Goal: Task Accomplishment & Management: Manage account settings

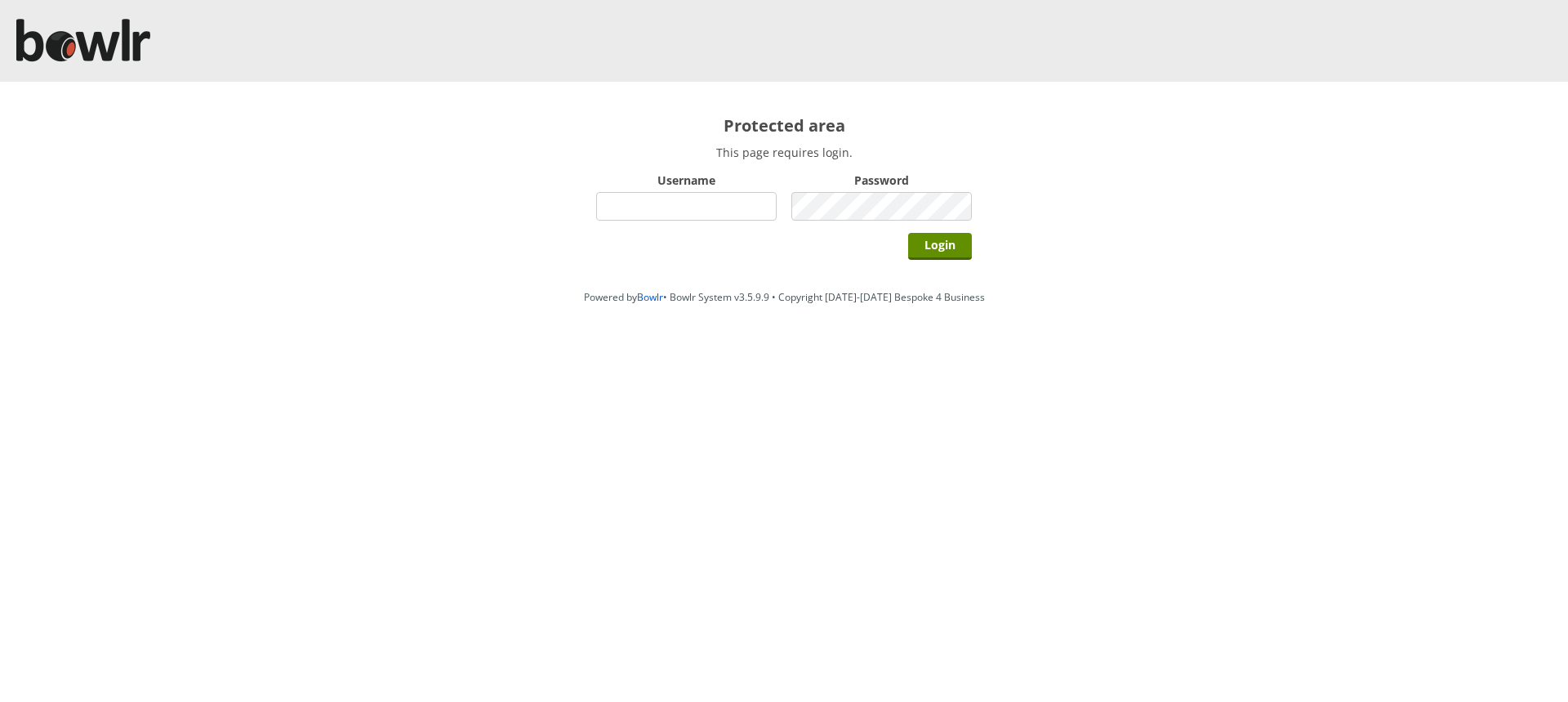
type input "hornseaindoorbowlsclub"
click at [948, 230] on div "Login" at bounding box center [784, 245] width 375 height 41
click at [948, 232] on div "Login" at bounding box center [784, 245] width 375 height 41
click at [949, 240] on input "Login" at bounding box center [940, 246] width 63 height 27
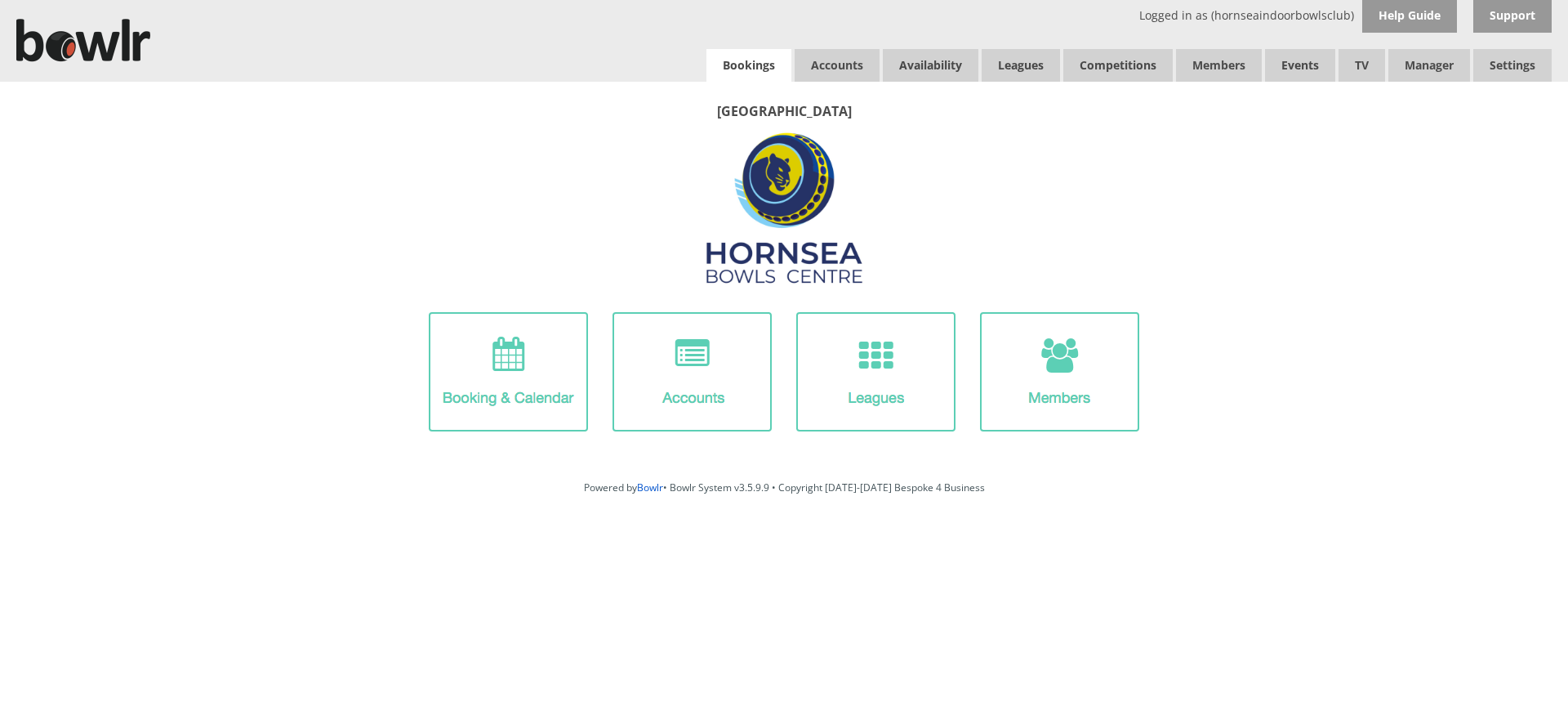
click at [761, 71] on link "Bookings" at bounding box center [749, 65] width 85 height 33
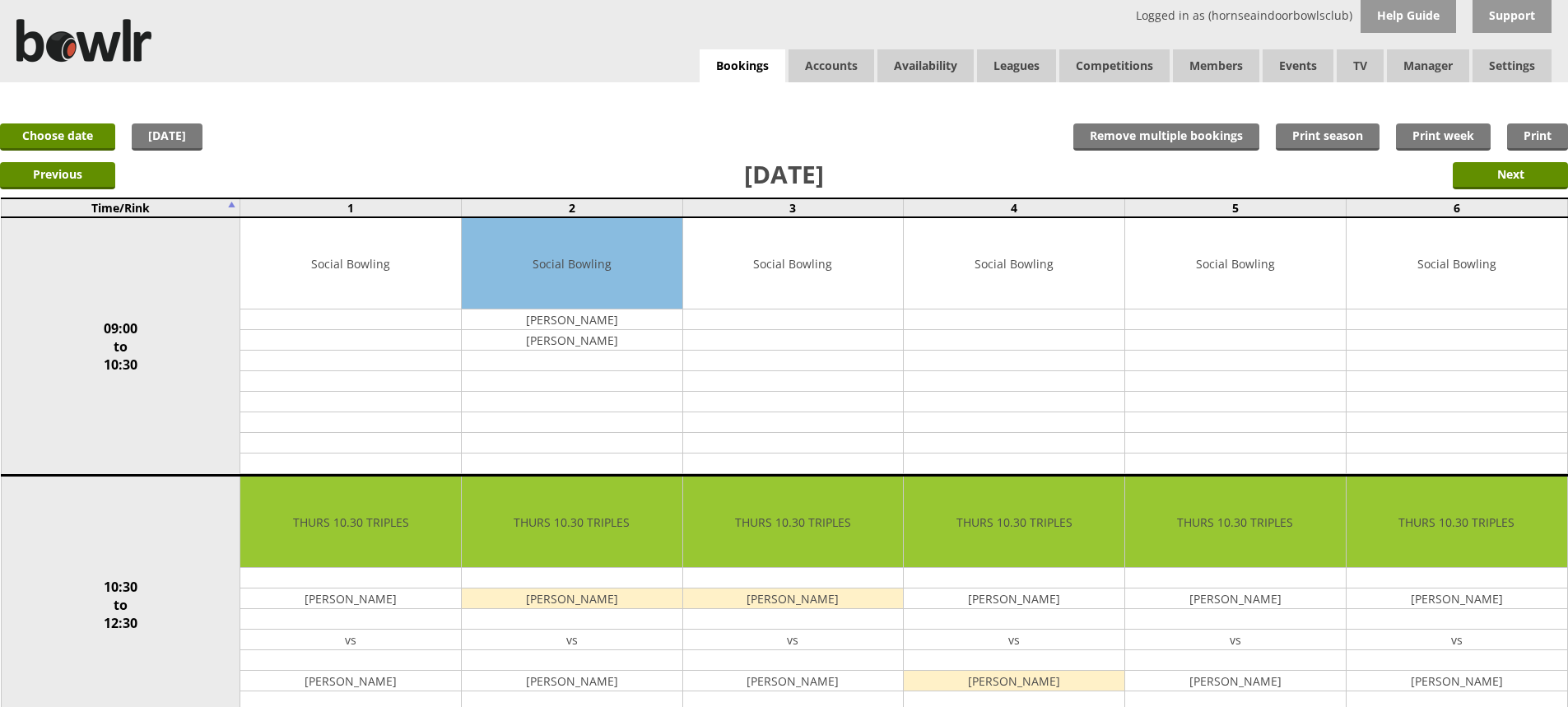
click at [734, 49] on div "Logged in as (hornseaindoorbowlsclub) Help Guide Support Bookings Accounts Rink…" at bounding box center [784, 41] width 1568 height 82
click at [735, 53] on link "Bookings" at bounding box center [742, 66] width 86 height 33
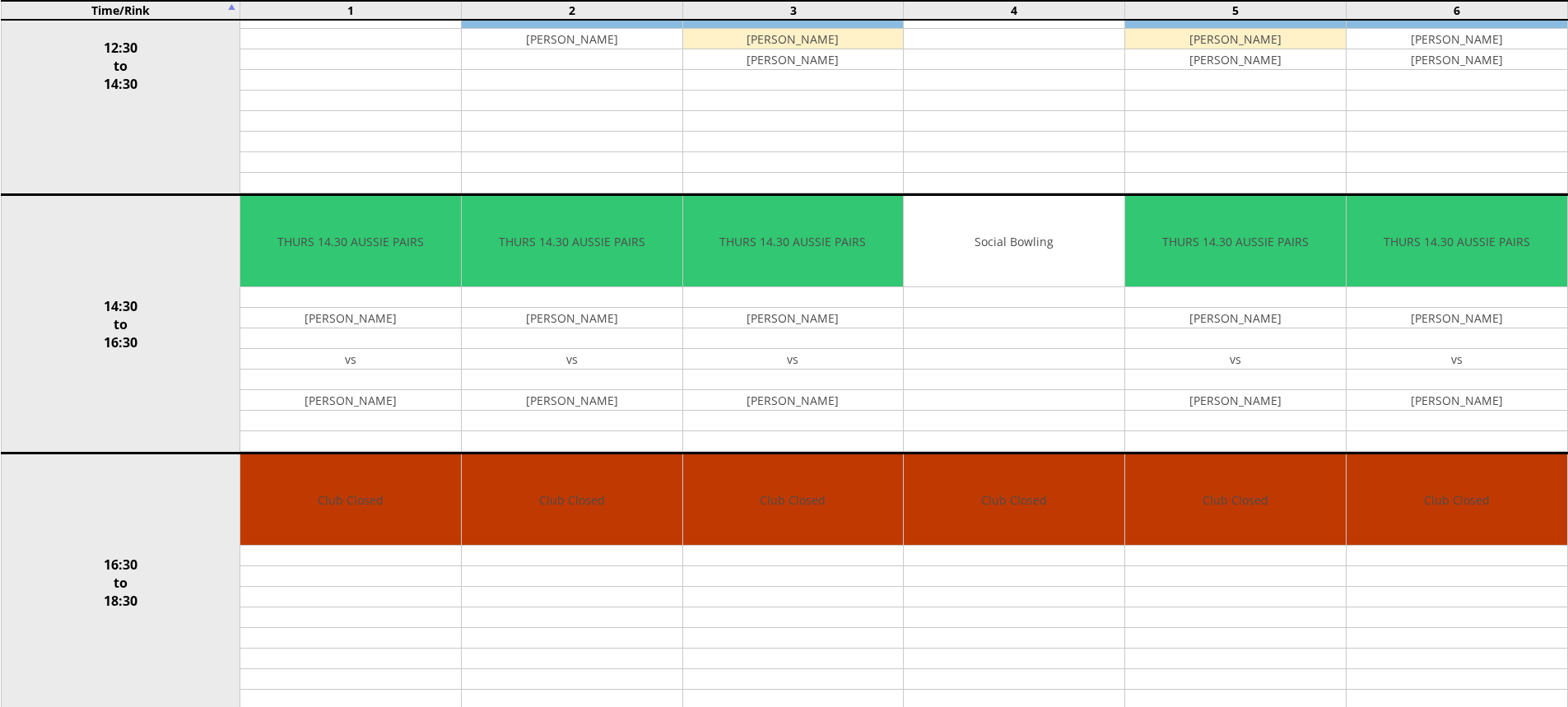
scroll to position [655, 0]
